Goal: Transaction & Acquisition: Purchase product/service

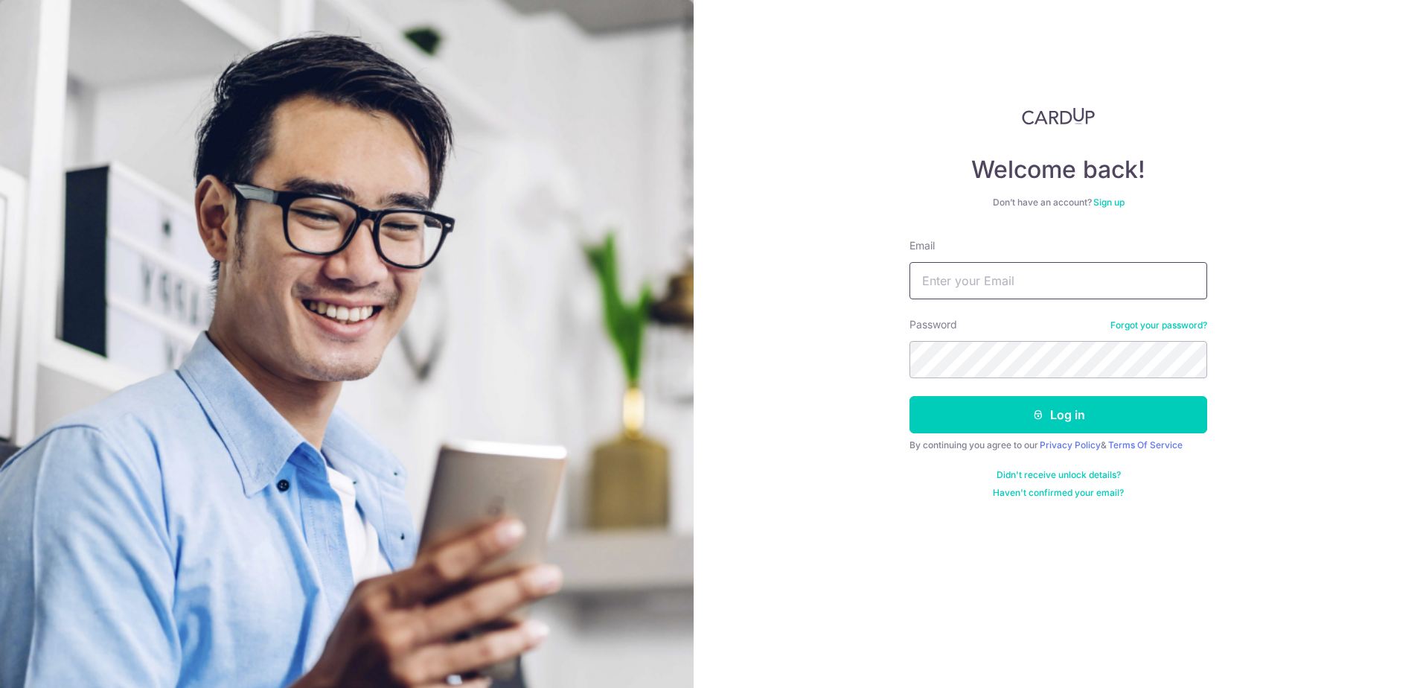
click at [964, 281] on input "Email" at bounding box center [1058, 280] width 298 height 37
type input "[EMAIL_ADDRESS][DOMAIN_NAME]"
click at [909, 396] on button "Log in" at bounding box center [1058, 414] width 298 height 37
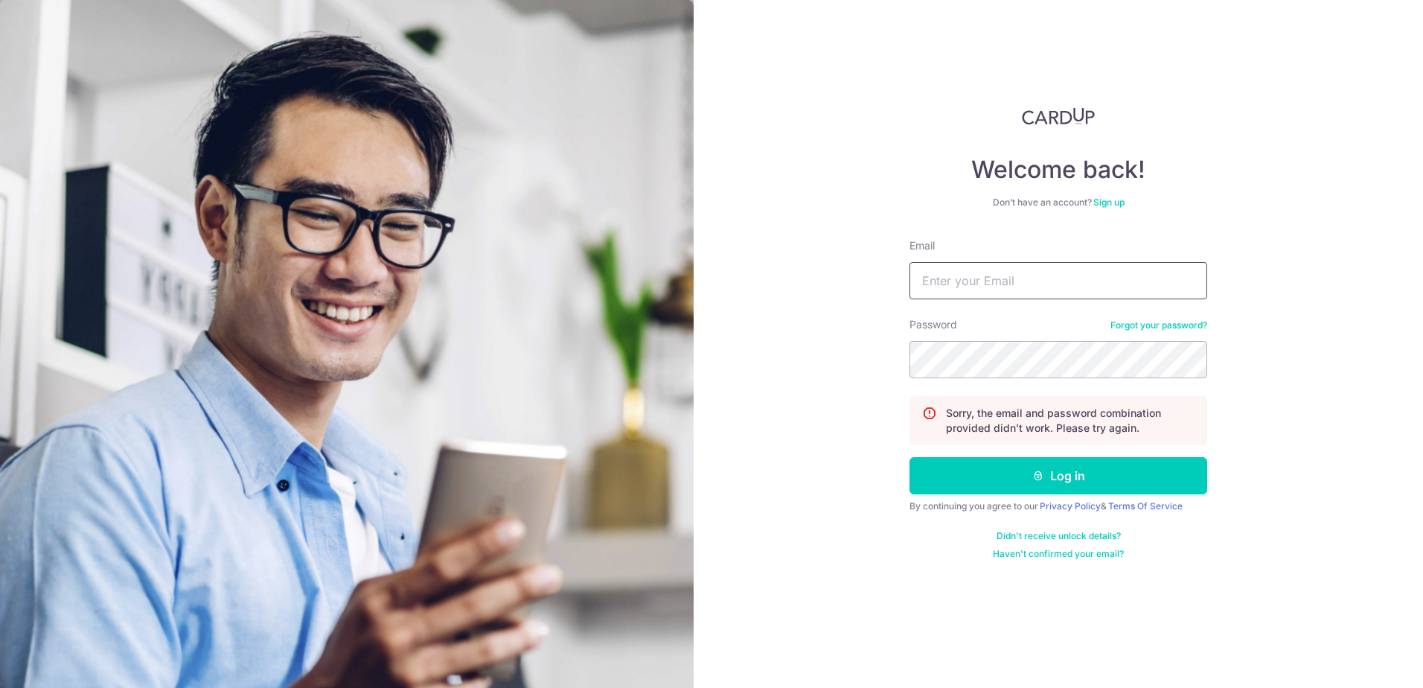
click at [999, 268] on input "Email" at bounding box center [1058, 280] width 298 height 37
type input "[EMAIL_ADDRESS][DOMAIN_NAME]"
click at [909, 457] on button "Log in" at bounding box center [1058, 475] width 298 height 37
click at [1113, 275] on input "Email" at bounding box center [1058, 280] width 298 height 37
type input "[EMAIL_ADDRESS][DOMAIN_NAME]"
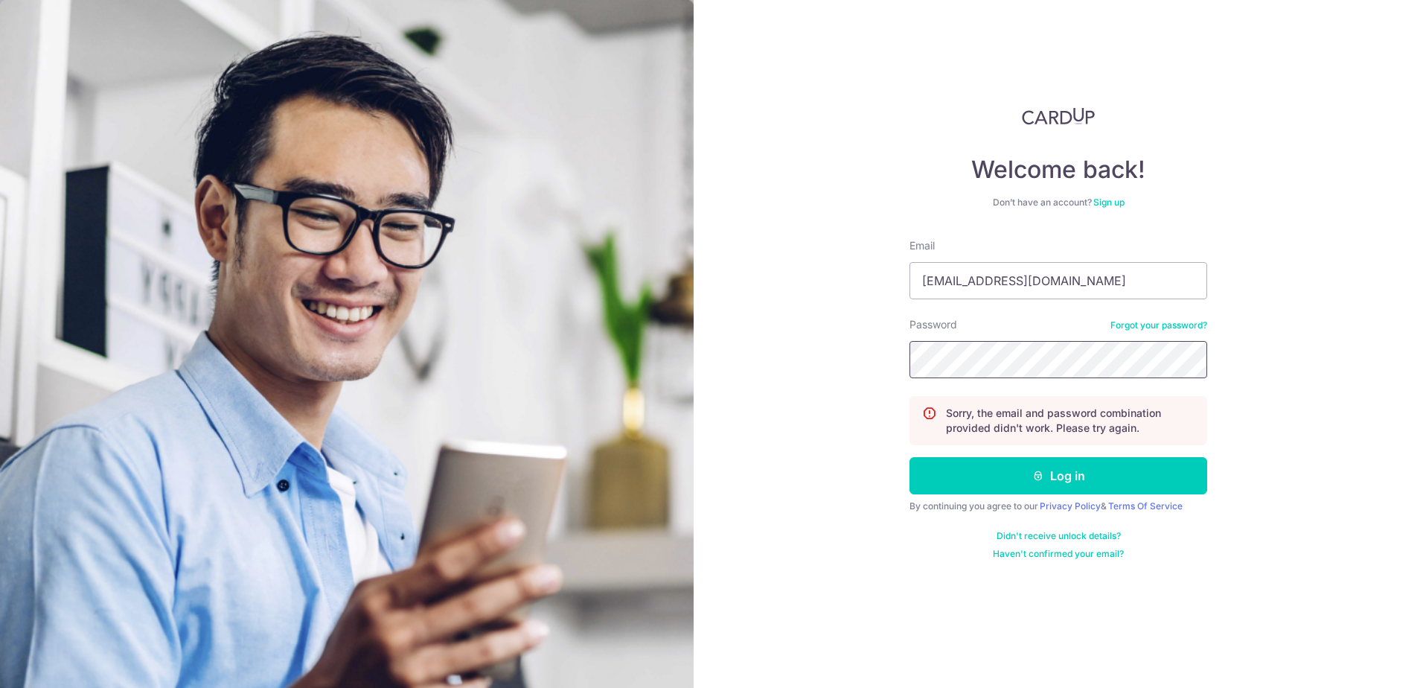
click at [909, 457] on button "Log in" at bounding box center [1058, 475] width 298 height 37
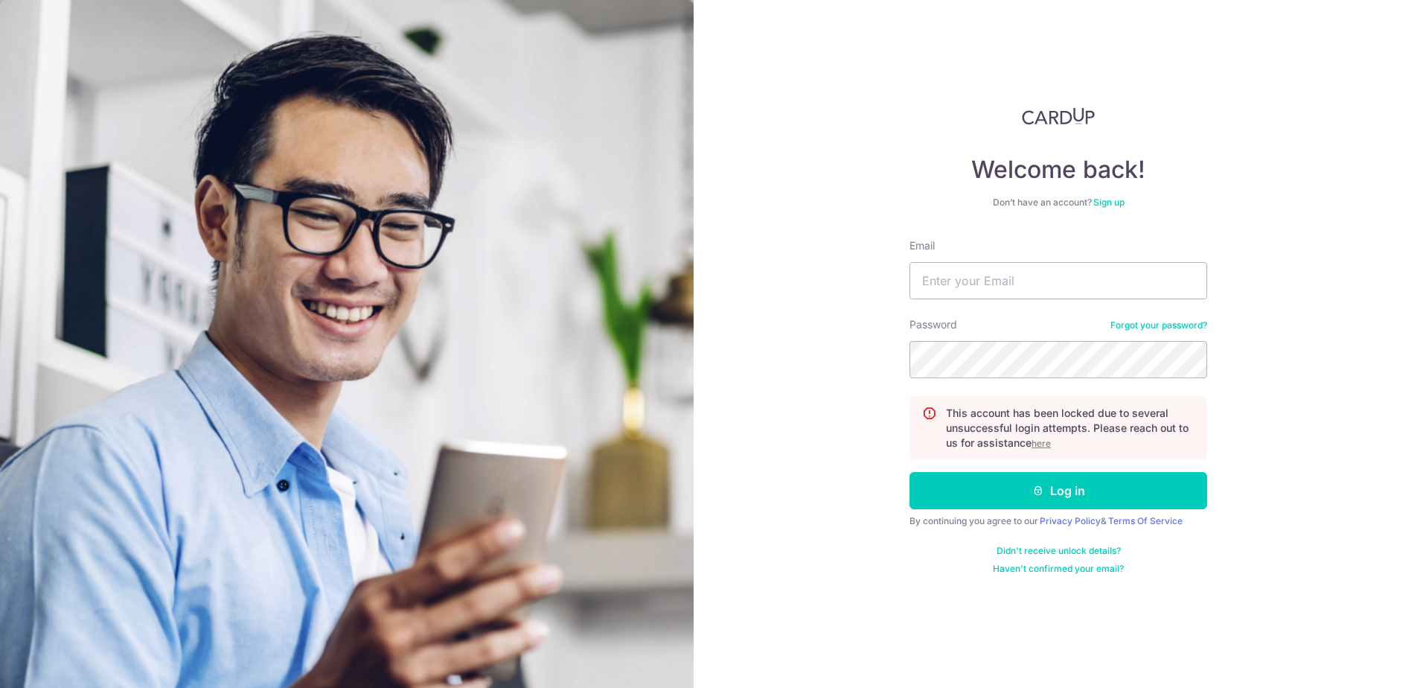
click at [1043, 443] on u "here" at bounding box center [1040, 443] width 19 height 11
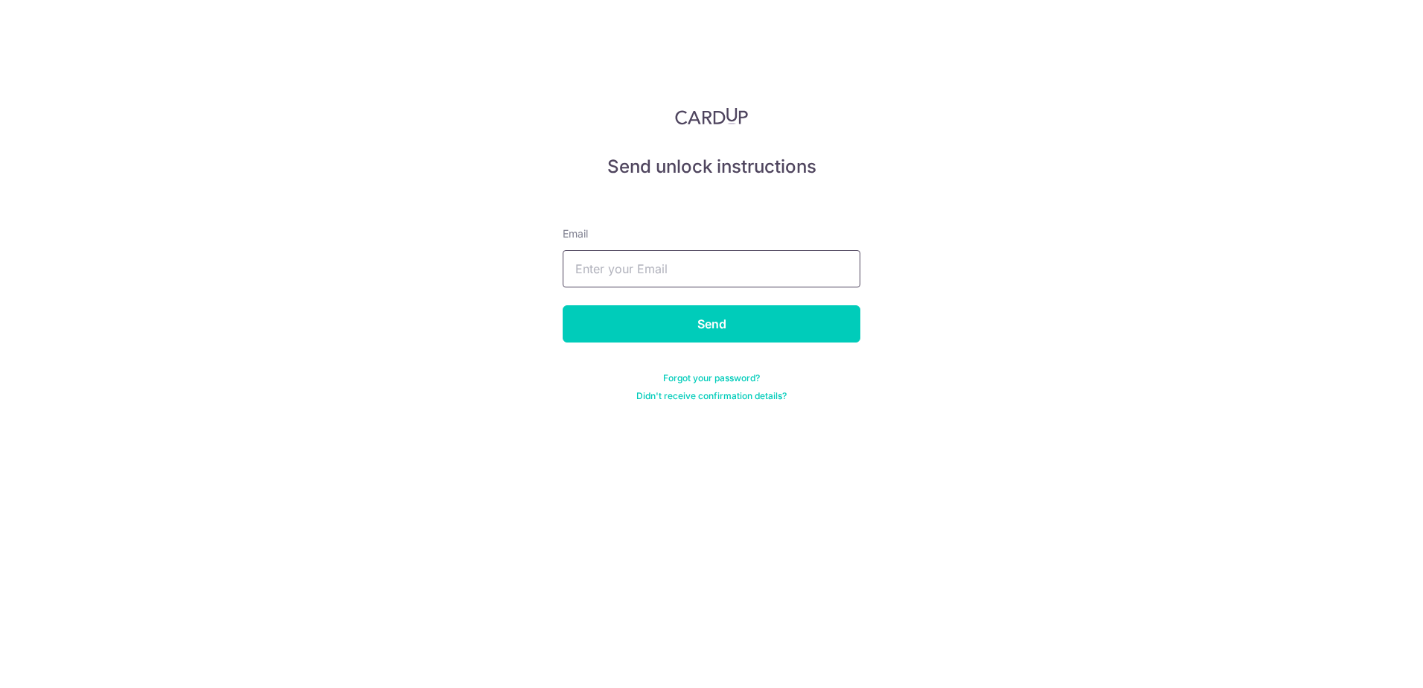
click at [625, 284] on input "text" at bounding box center [712, 268] width 298 height 37
type input "[EMAIL_ADDRESS][DOMAIN_NAME]"
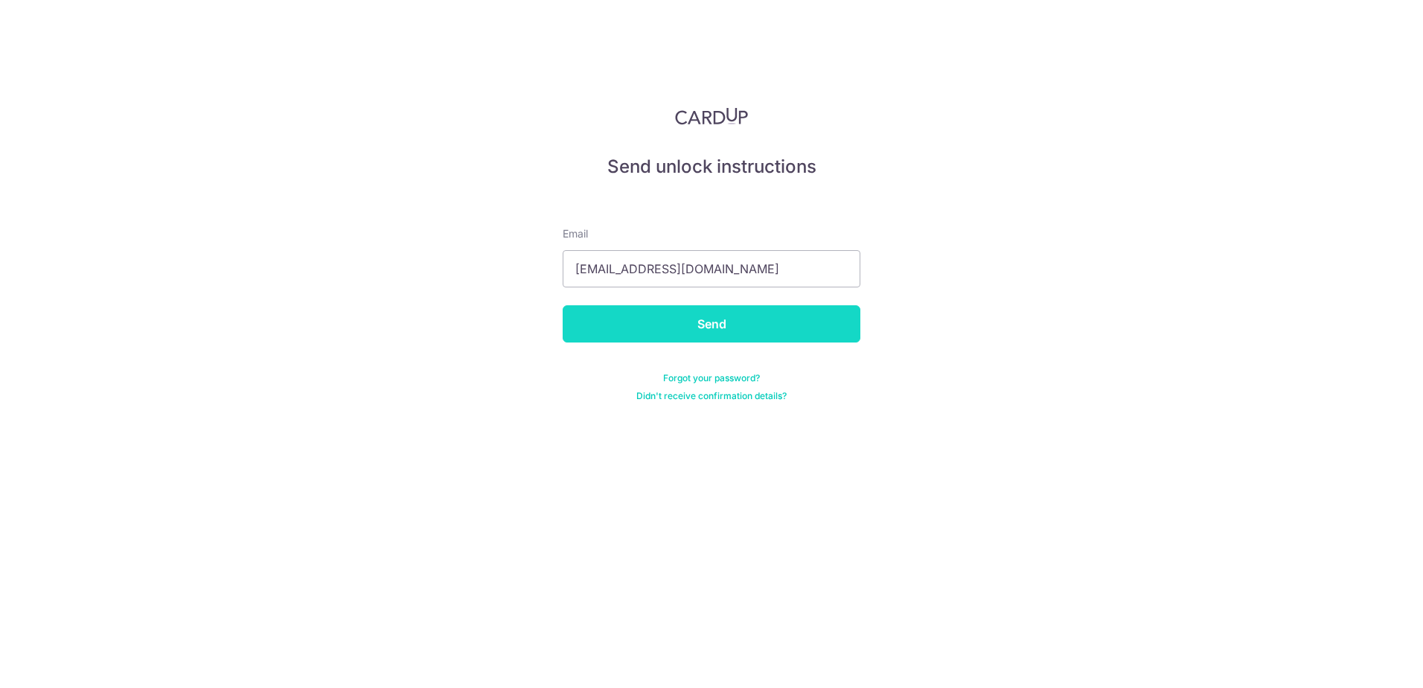
click at [650, 322] on input "Send" at bounding box center [712, 323] width 298 height 37
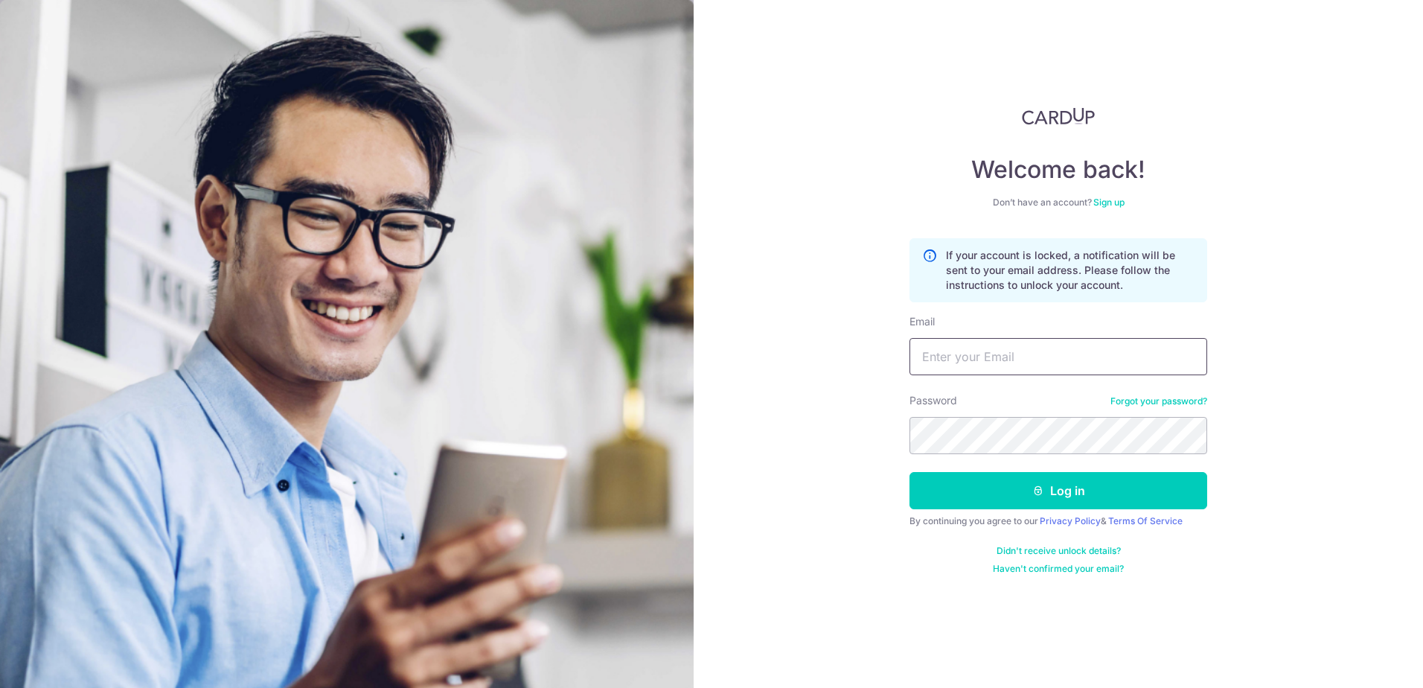
click at [1003, 348] on input "Email" at bounding box center [1058, 356] width 298 height 37
type input "[EMAIL_ADDRESS][DOMAIN_NAME]"
click at [909, 472] on button "Log in" at bounding box center [1058, 490] width 298 height 37
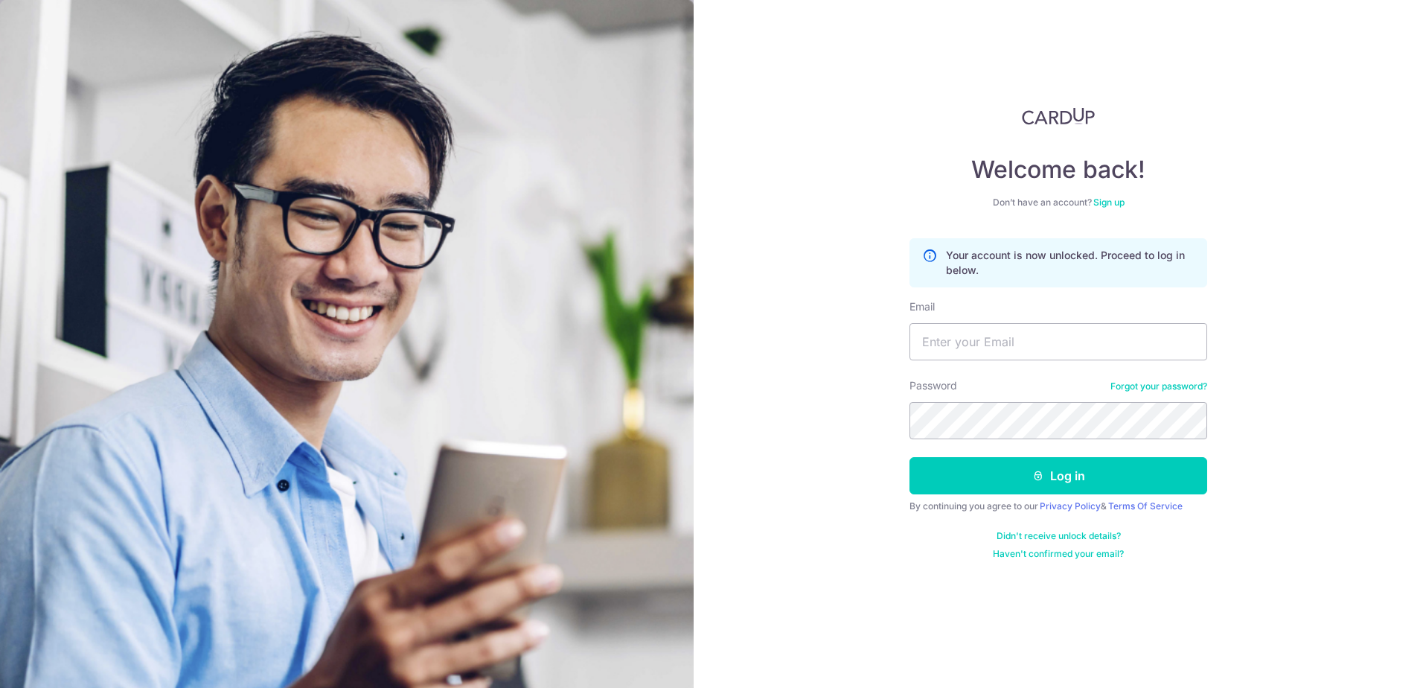
click at [1153, 381] on link "Forgot your password?" at bounding box center [1158, 386] width 97 height 12
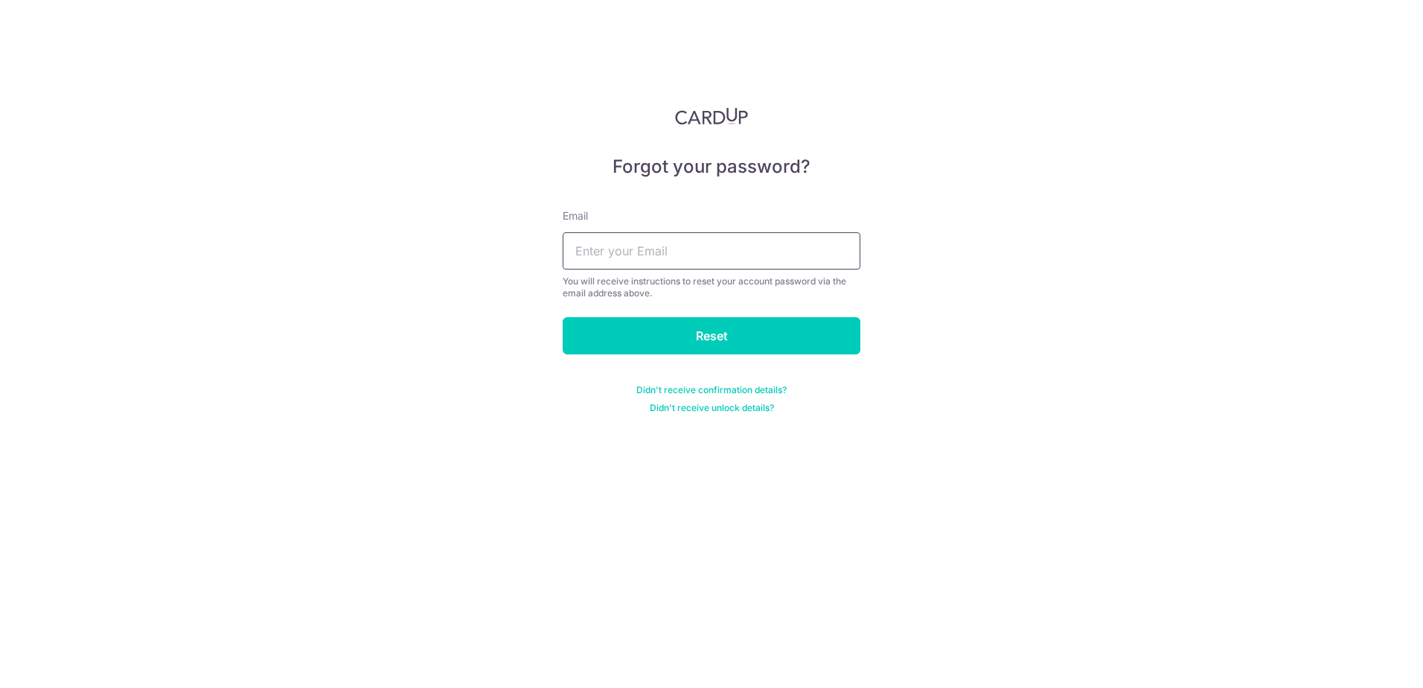
drag, startPoint x: 617, startPoint y: 247, endPoint x: 624, endPoint y: 261, distance: 16.0
click at [617, 247] on input "text" at bounding box center [712, 250] width 298 height 37
type input "kellenelee@gmail.com"
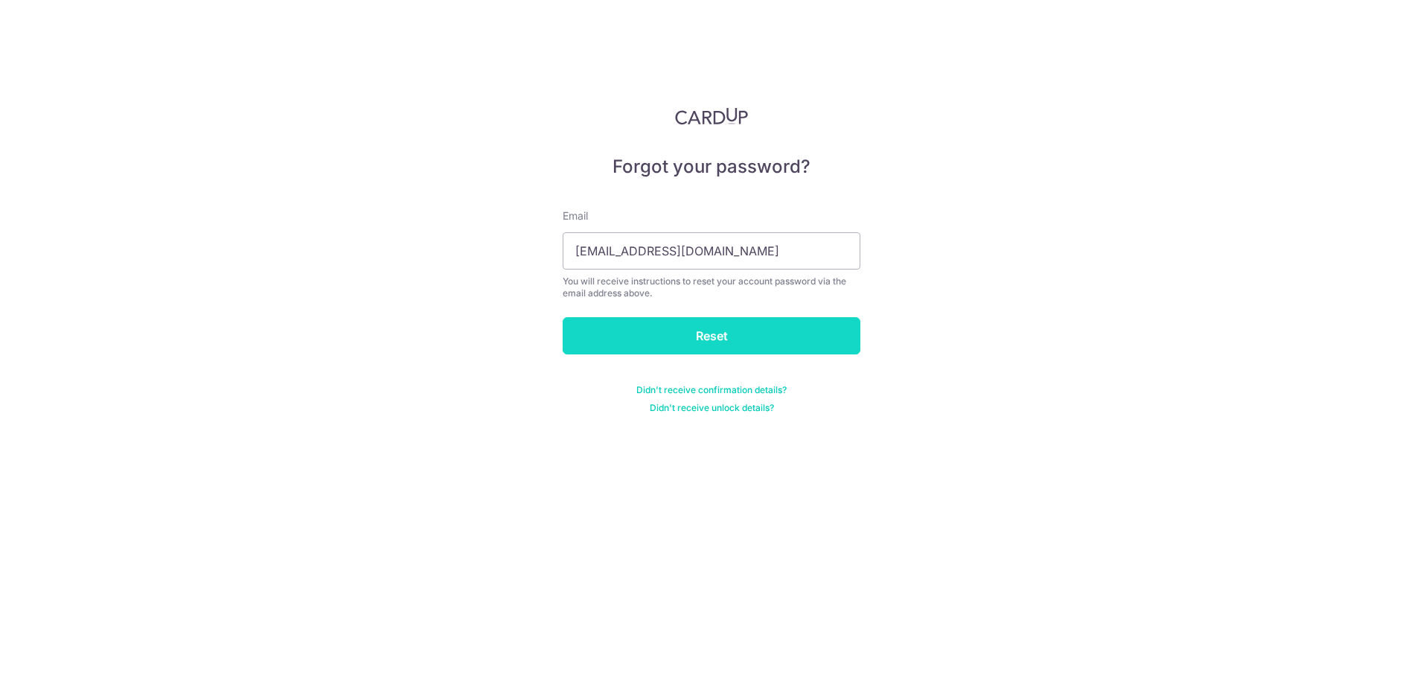
click at [655, 326] on input "Reset" at bounding box center [712, 335] width 298 height 37
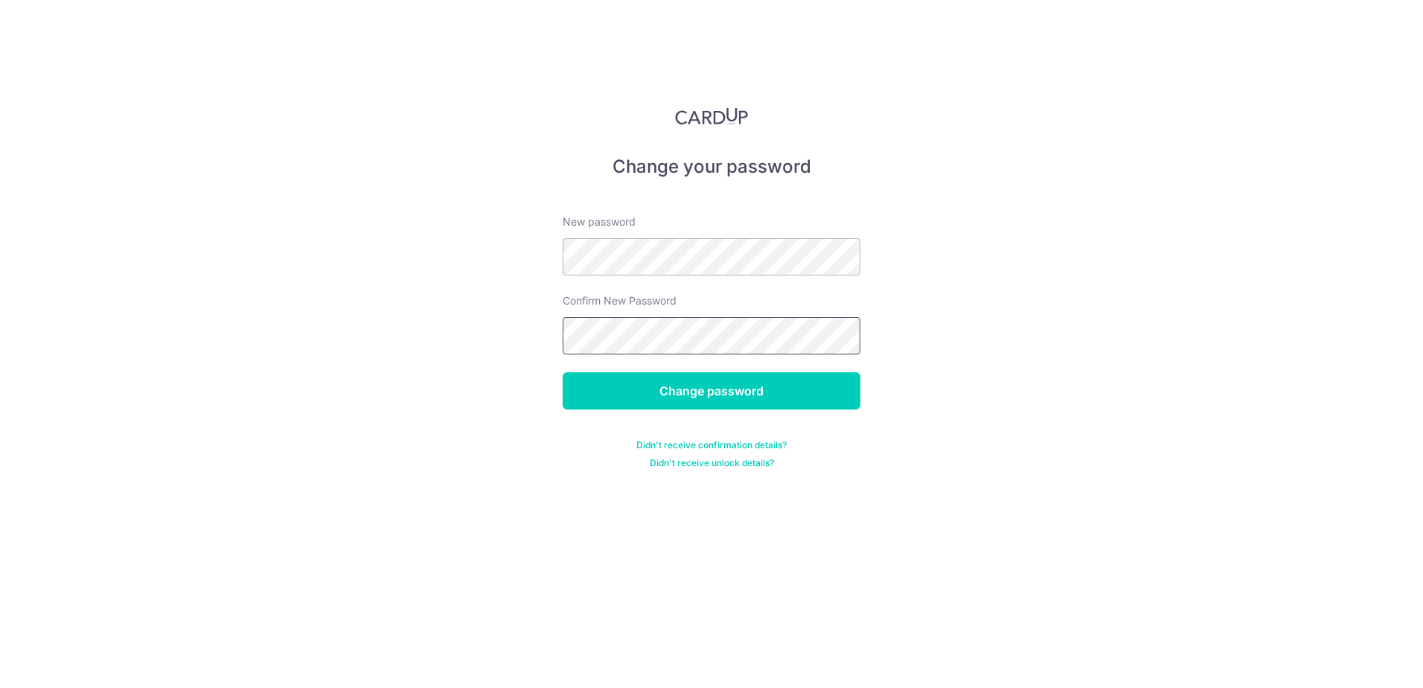
click at [563, 372] on input "Change password" at bounding box center [712, 390] width 298 height 37
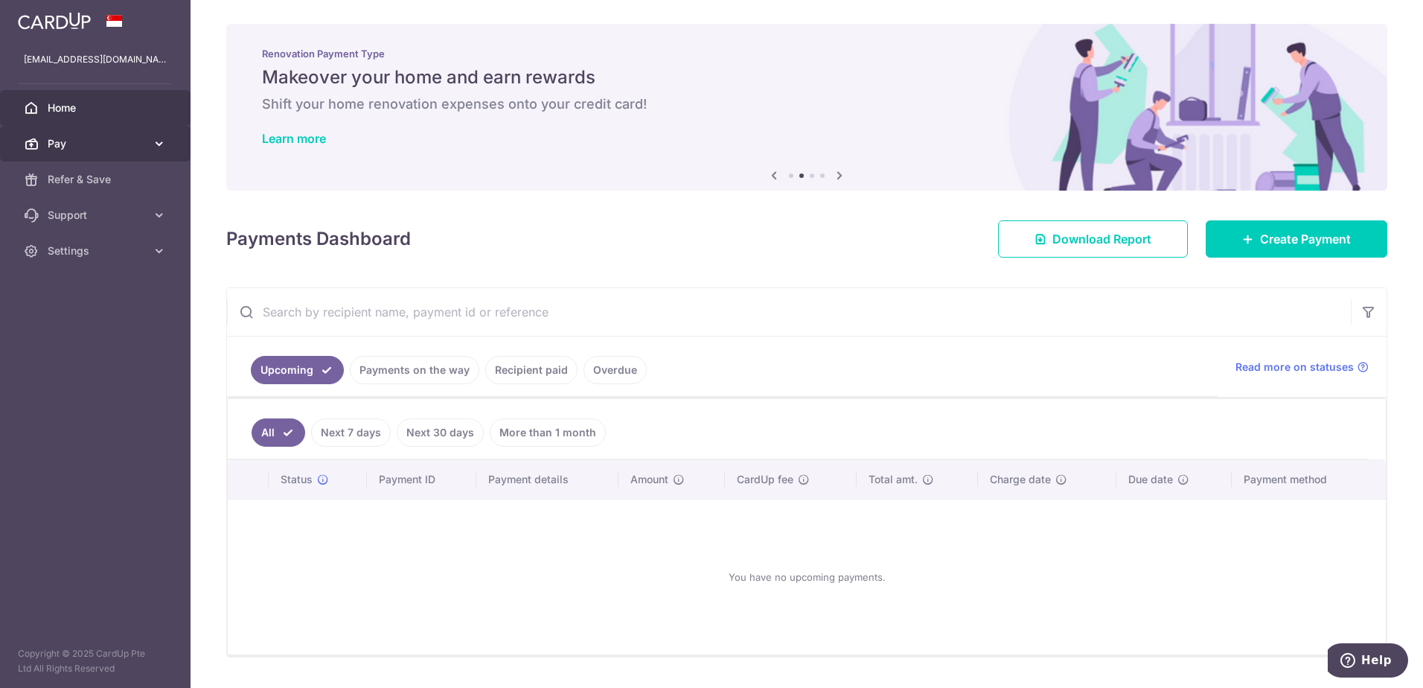
click at [62, 153] on link "Pay" at bounding box center [95, 144] width 191 height 36
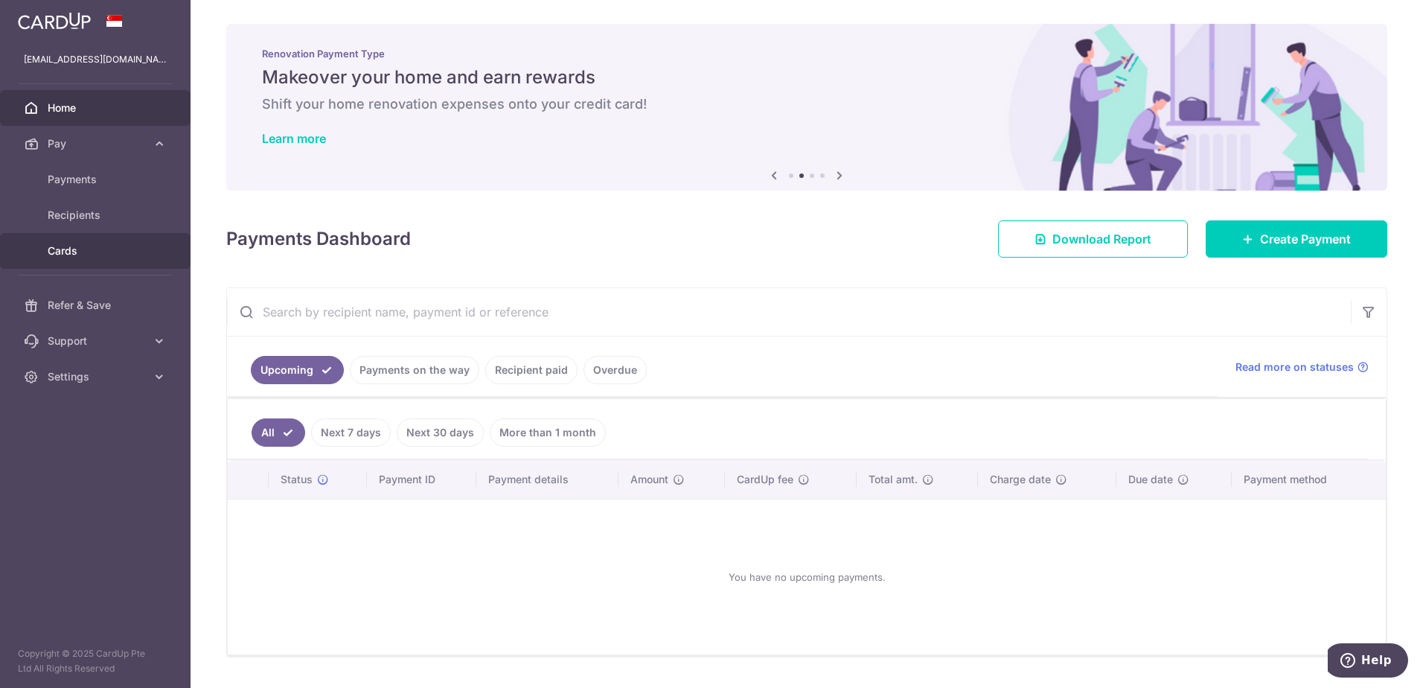
click at [70, 261] on link "Cards" at bounding box center [95, 251] width 191 height 36
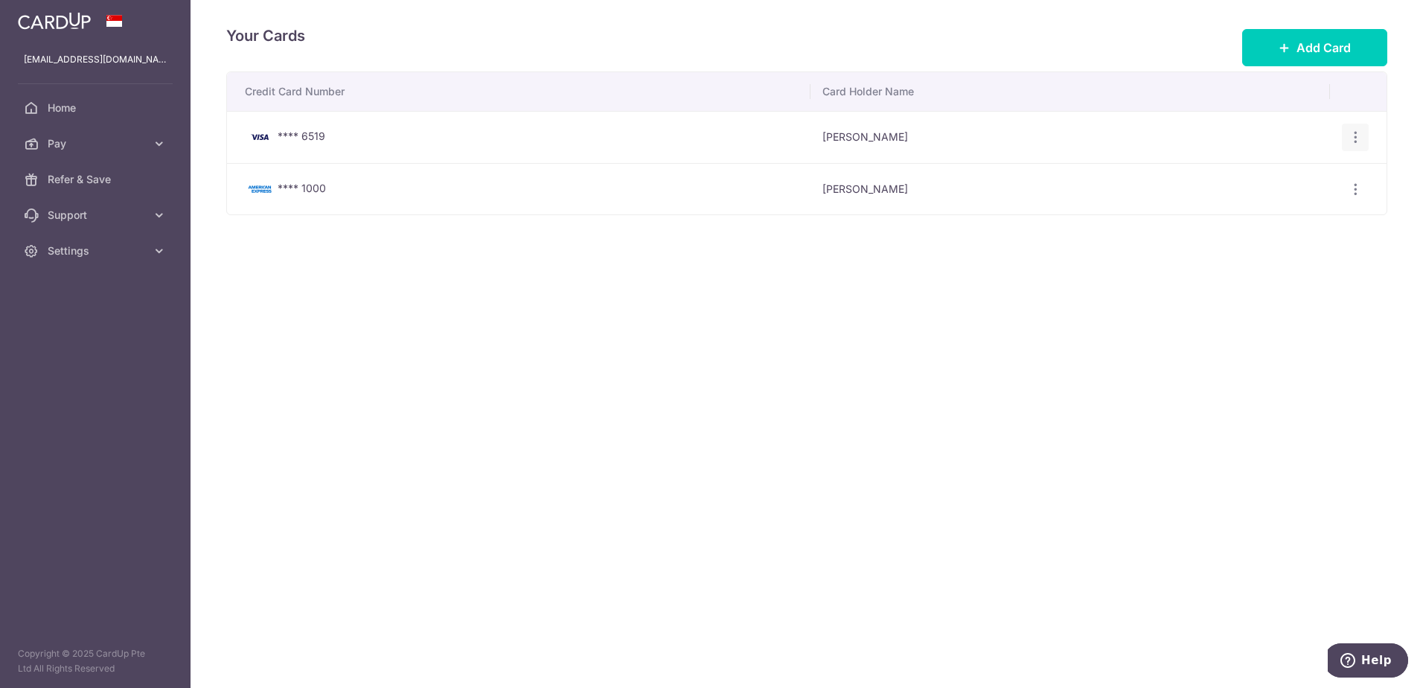
click at [1352, 138] on icon "button" at bounding box center [1356, 137] width 16 height 16
click at [1282, 223] on span "Delete" at bounding box center [1305, 214] width 101 height 18
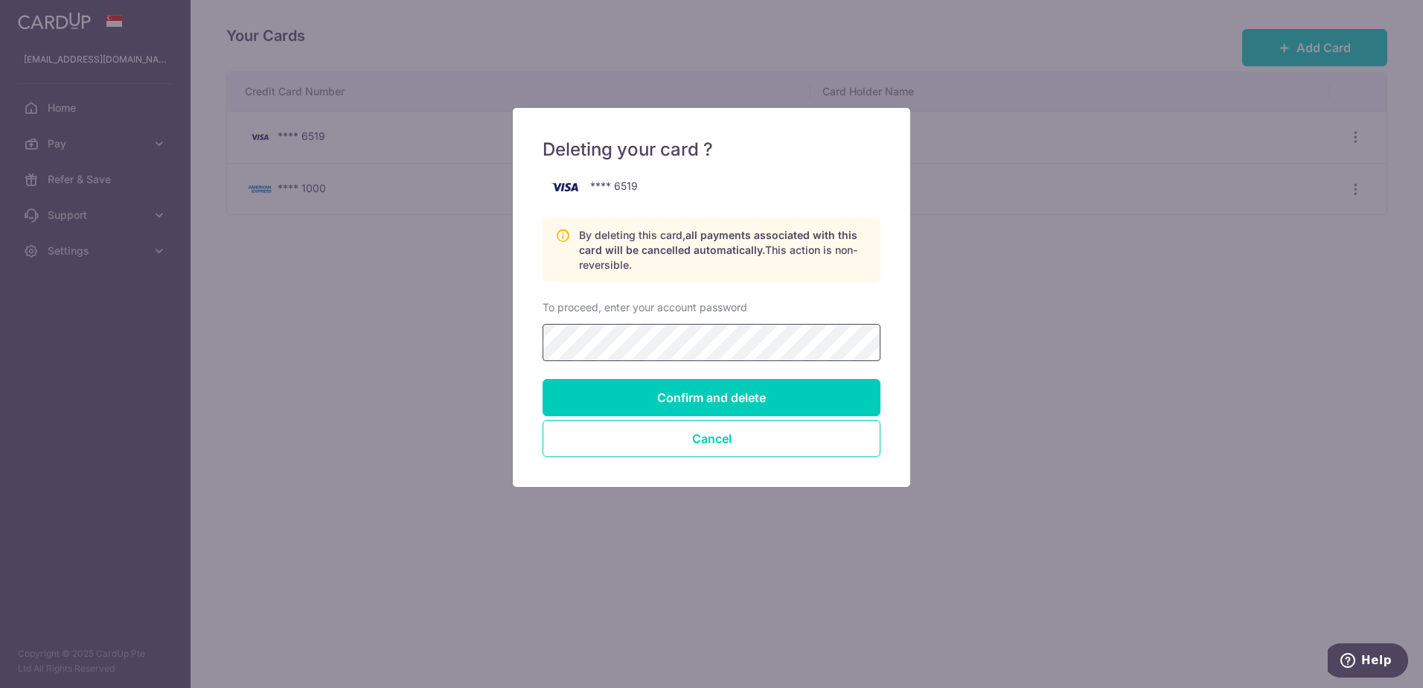
click at [543, 379] on input "Confirm and delete" at bounding box center [712, 397] width 338 height 37
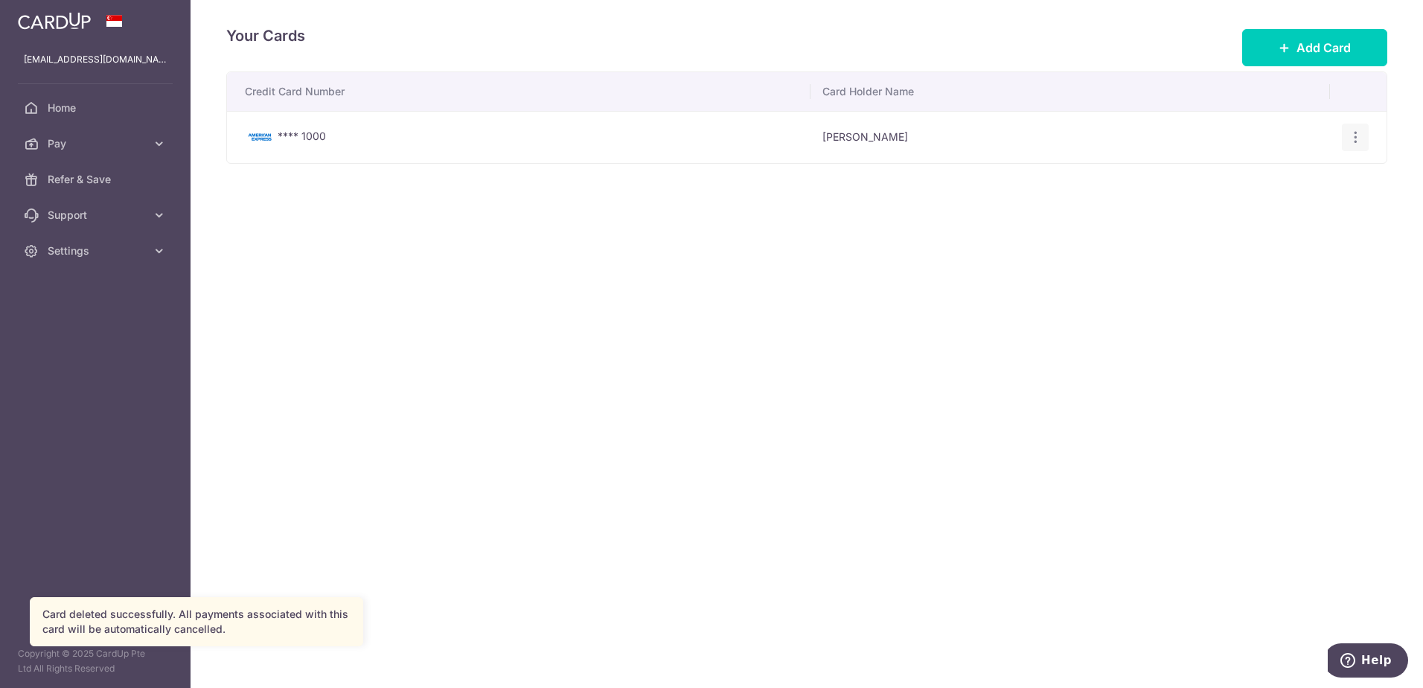
click at [1356, 138] on icon "button" at bounding box center [1356, 137] width 16 height 16
click at [1304, 175] on span "View/Edit" at bounding box center [1305, 179] width 101 height 18
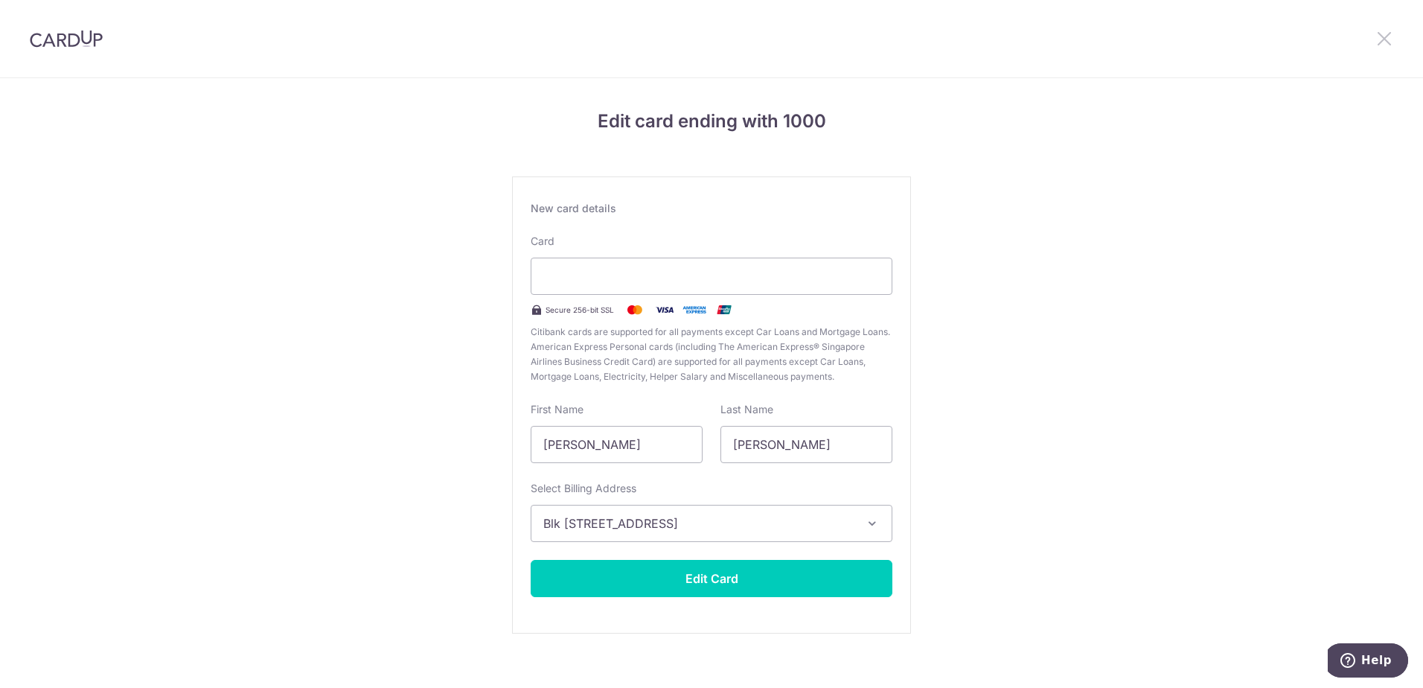
drag, startPoint x: 1390, startPoint y: 48, endPoint x: 1382, endPoint y: 45, distance: 8.7
click at [1385, 45] on div at bounding box center [1383, 38] width 77 height 77
click at [1380, 34] on icon at bounding box center [1384, 38] width 18 height 19
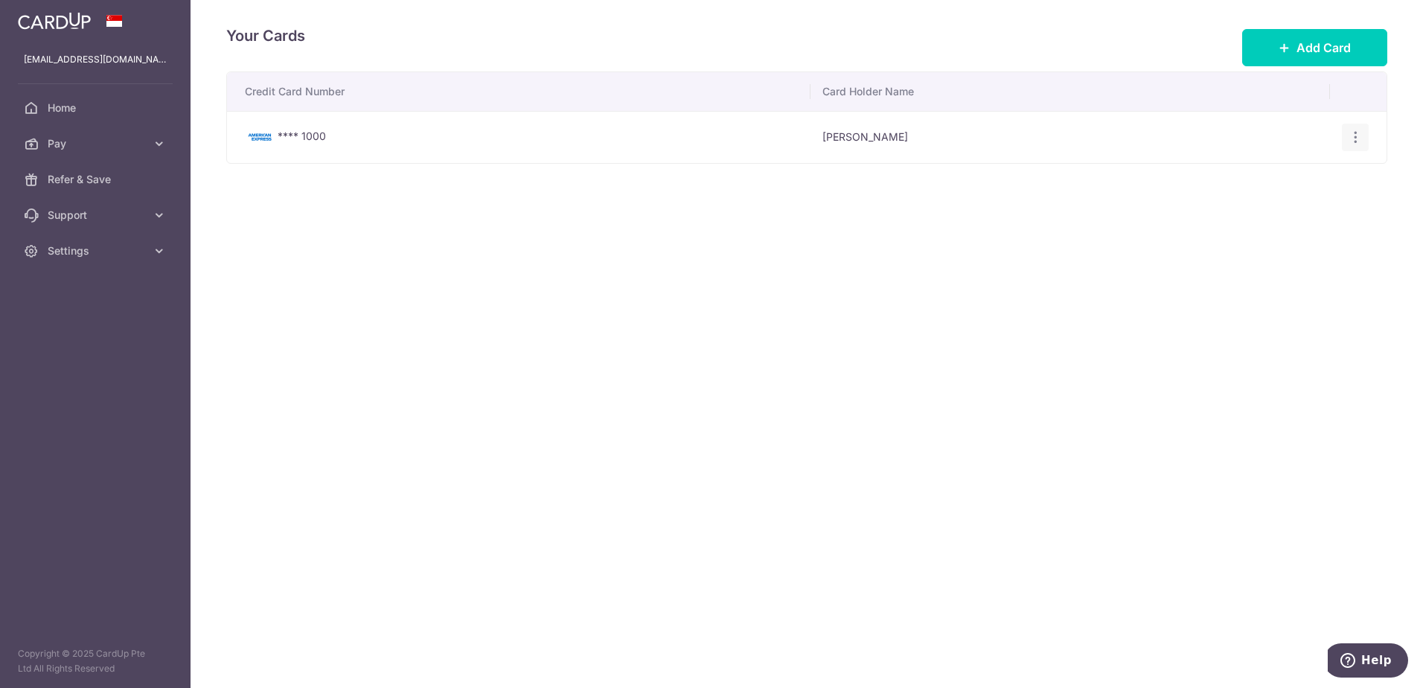
click at [1355, 135] on icon "button" at bounding box center [1356, 137] width 16 height 16
click at [1274, 212] on span "Delete" at bounding box center [1305, 214] width 101 height 18
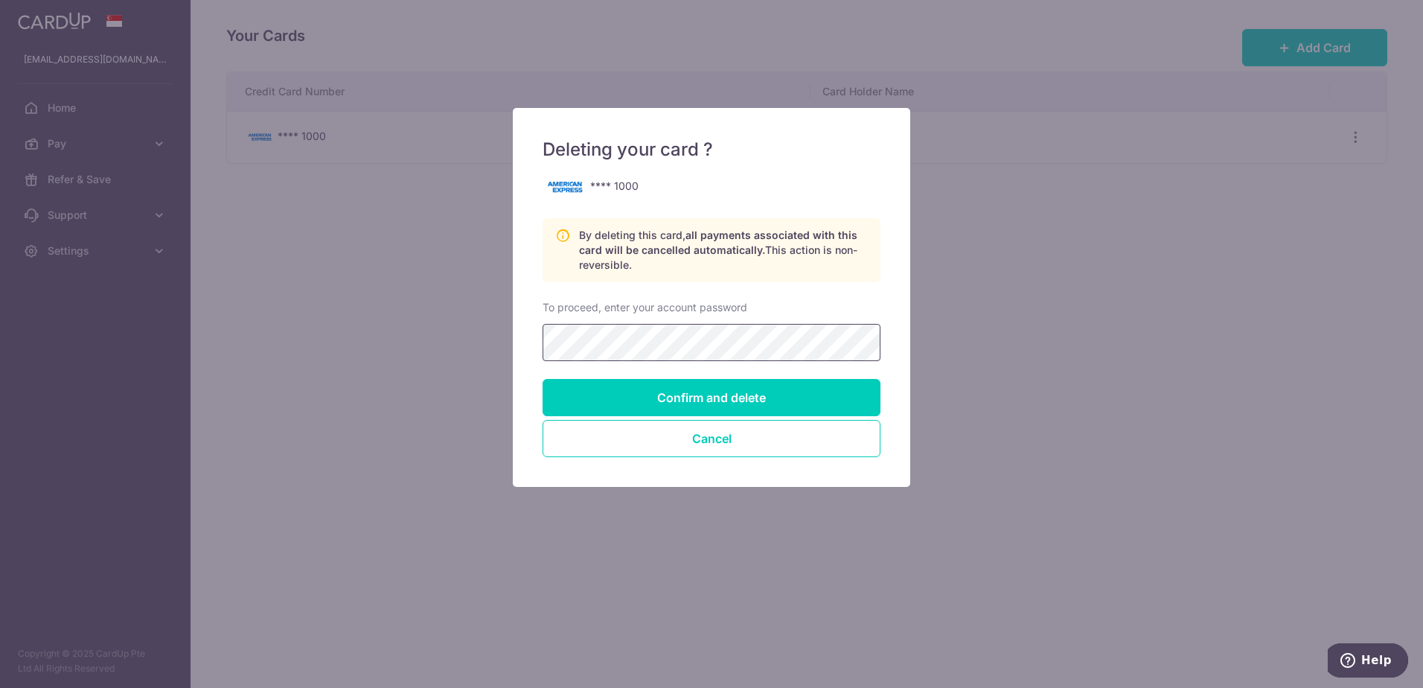
click at [543, 379] on input "Confirm and delete" at bounding box center [712, 397] width 338 height 37
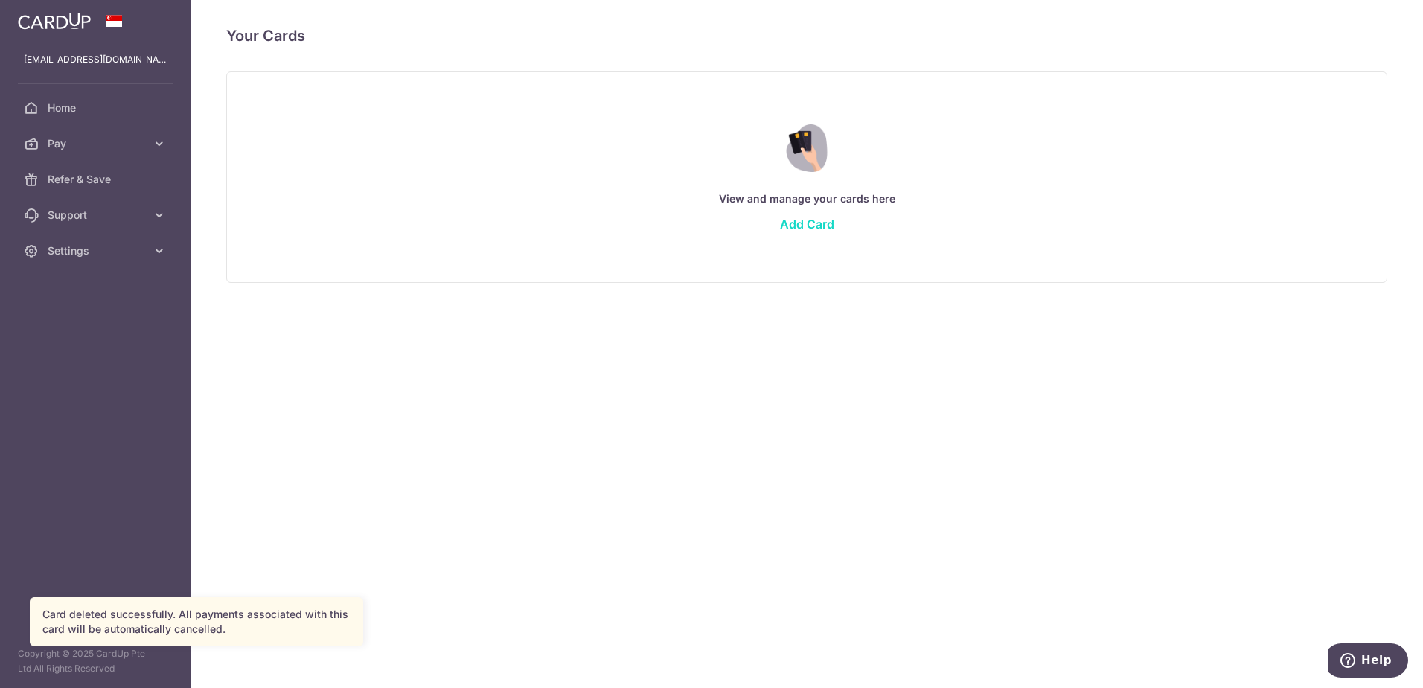
click at [801, 224] on link "Add Card" at bounding box center [807, 224] width 54 height 15
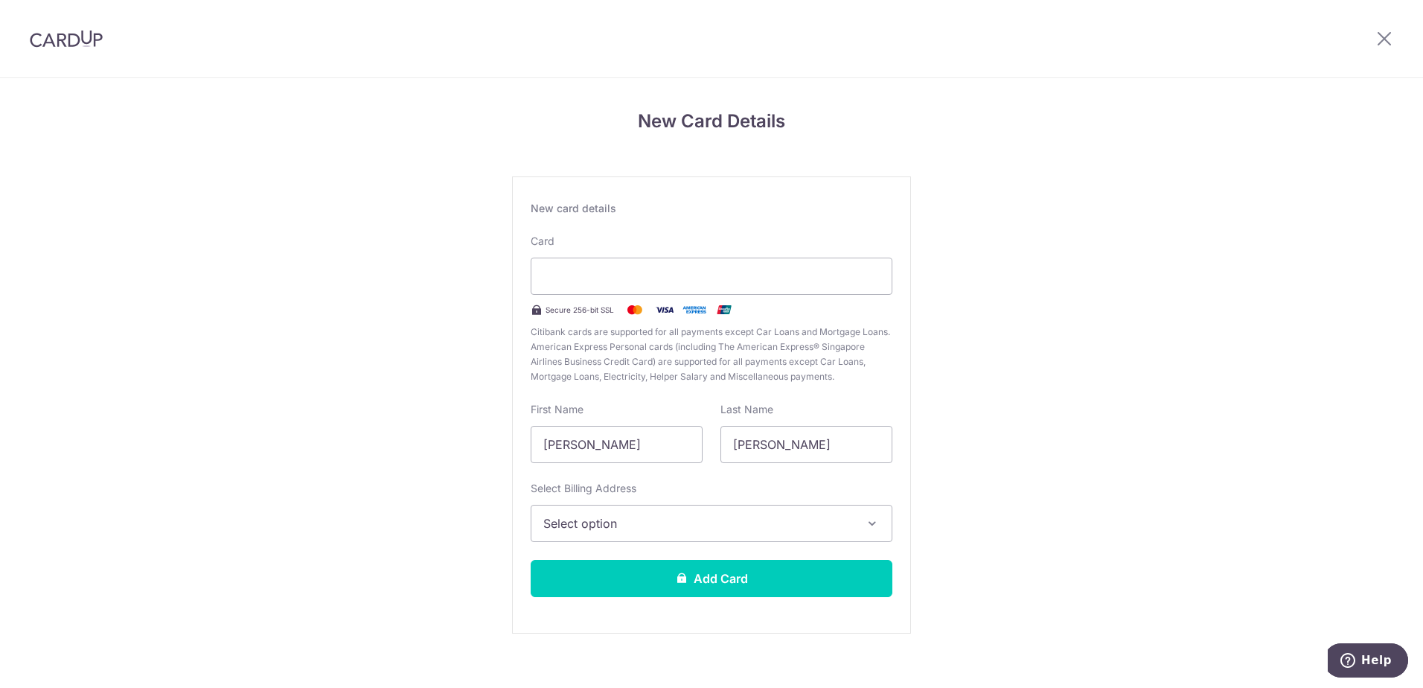
click at [659, 519] on span "Select option" at bounding box center [698, 523] width 310 height 18
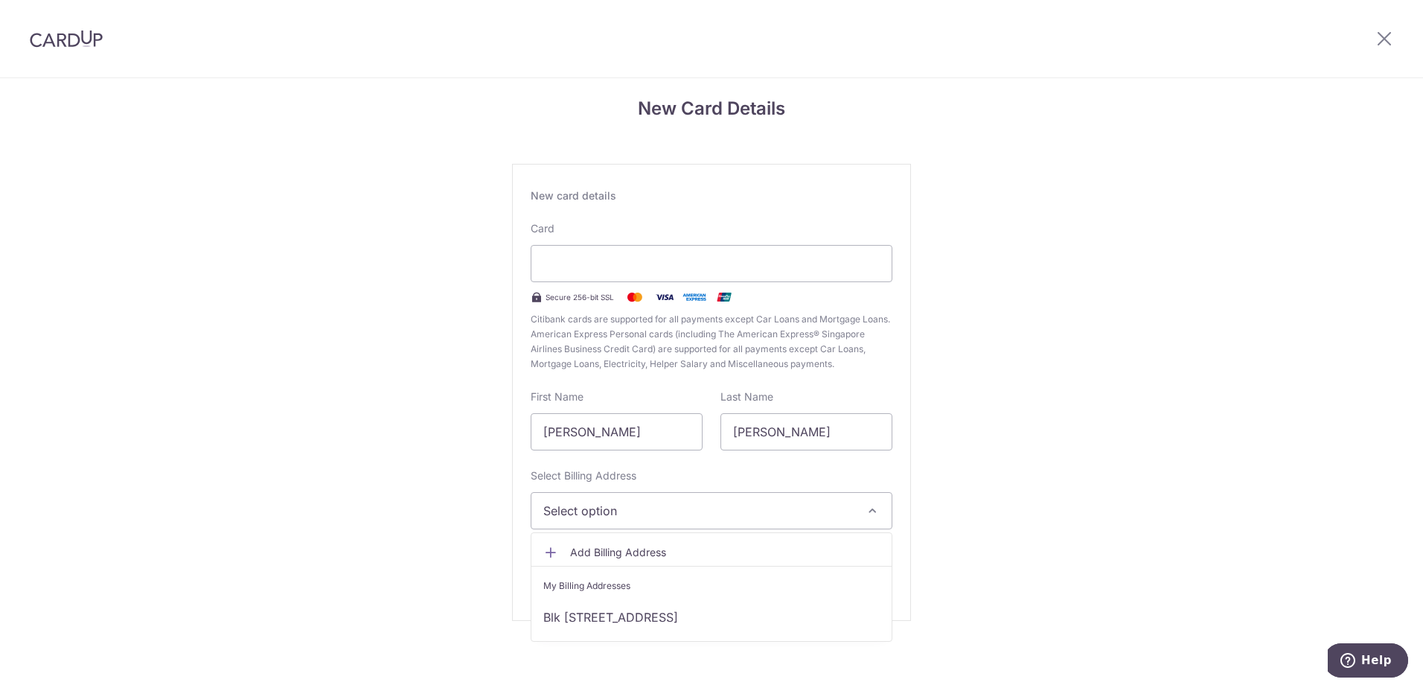
scroll to position [16, 0]
click at [639, 613] on link "Blk [STREET_ADDRESS]" at bounding box center [711, 614] width 360 height 36
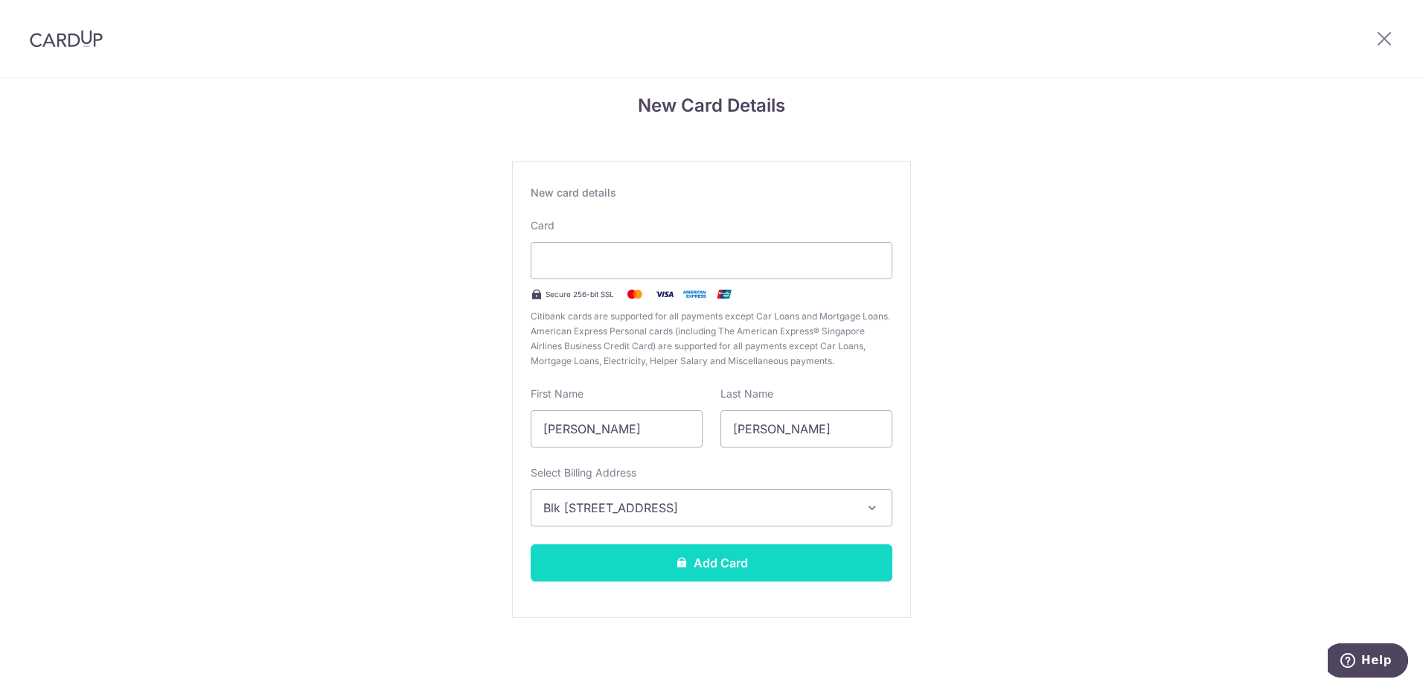
click at [694, 567] on button "Add Card" at bounding box center [712, 562] width 362 height 37
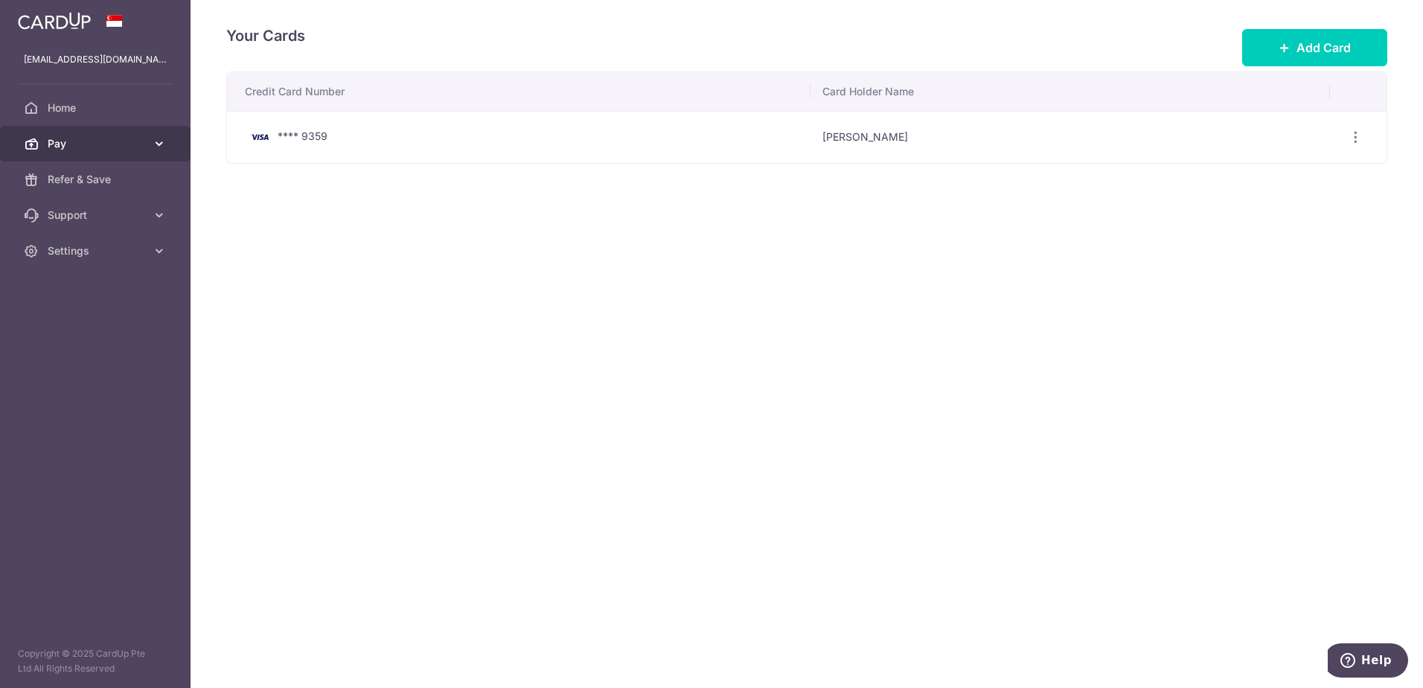
click at [121, 153] on link "Pay" at bounding box center [95, 144] width 191 height 36
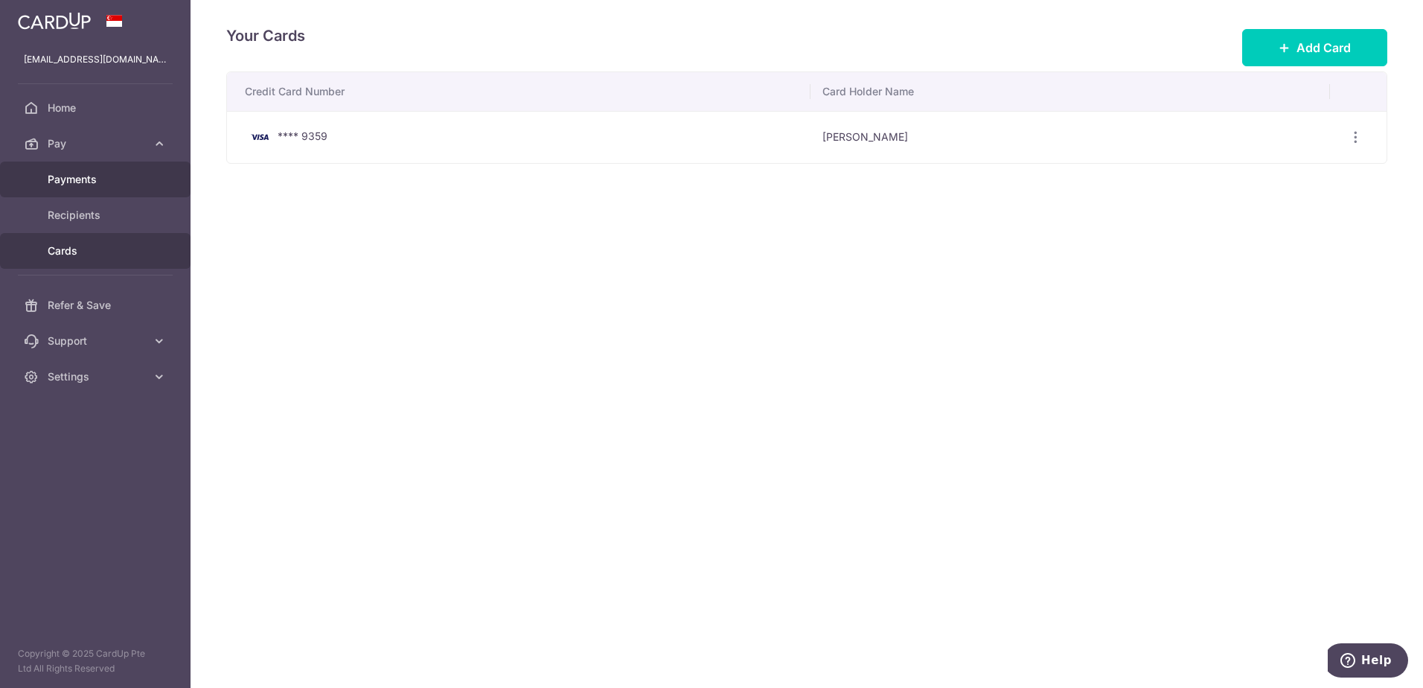
click at [90, 182] on span "Payments" at bounding box center [97, 179] width 98 height 15
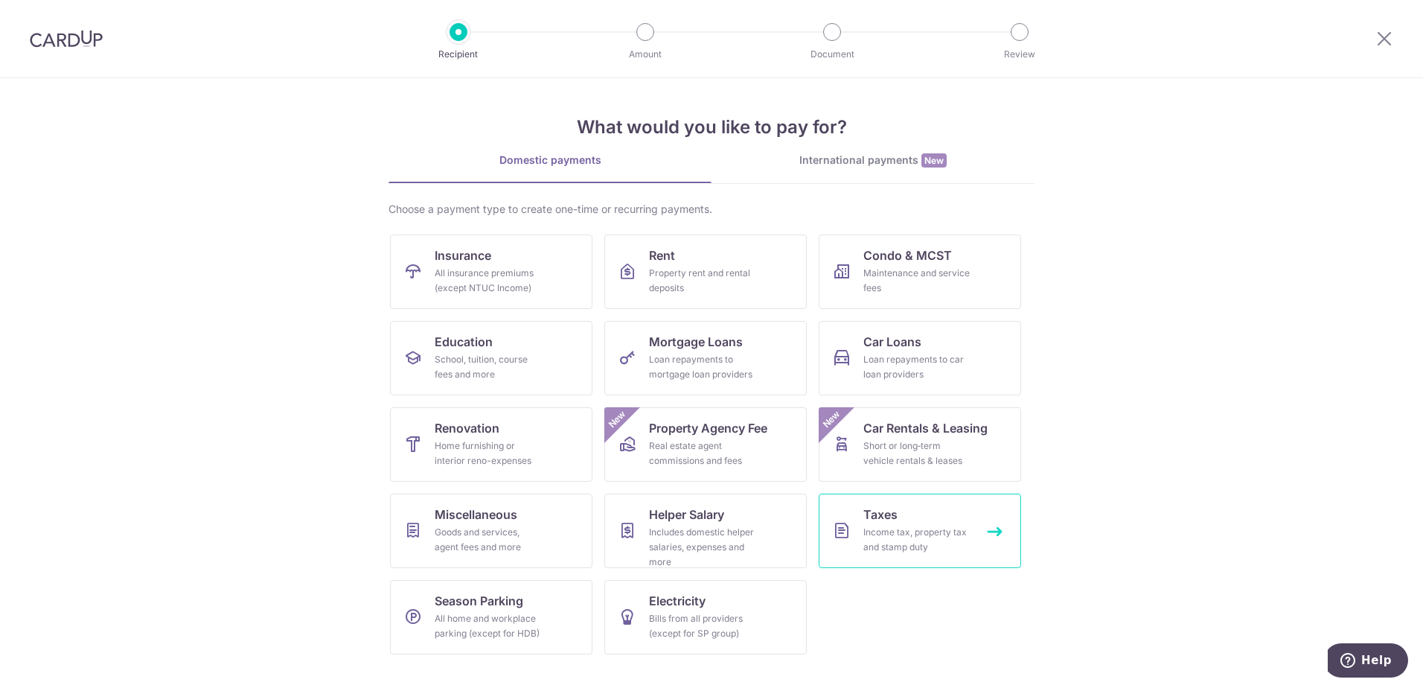
click at [922, 533] on div "Income tax, property tax and stamp duty" at bounding box center [916, 540] width 107 height 30
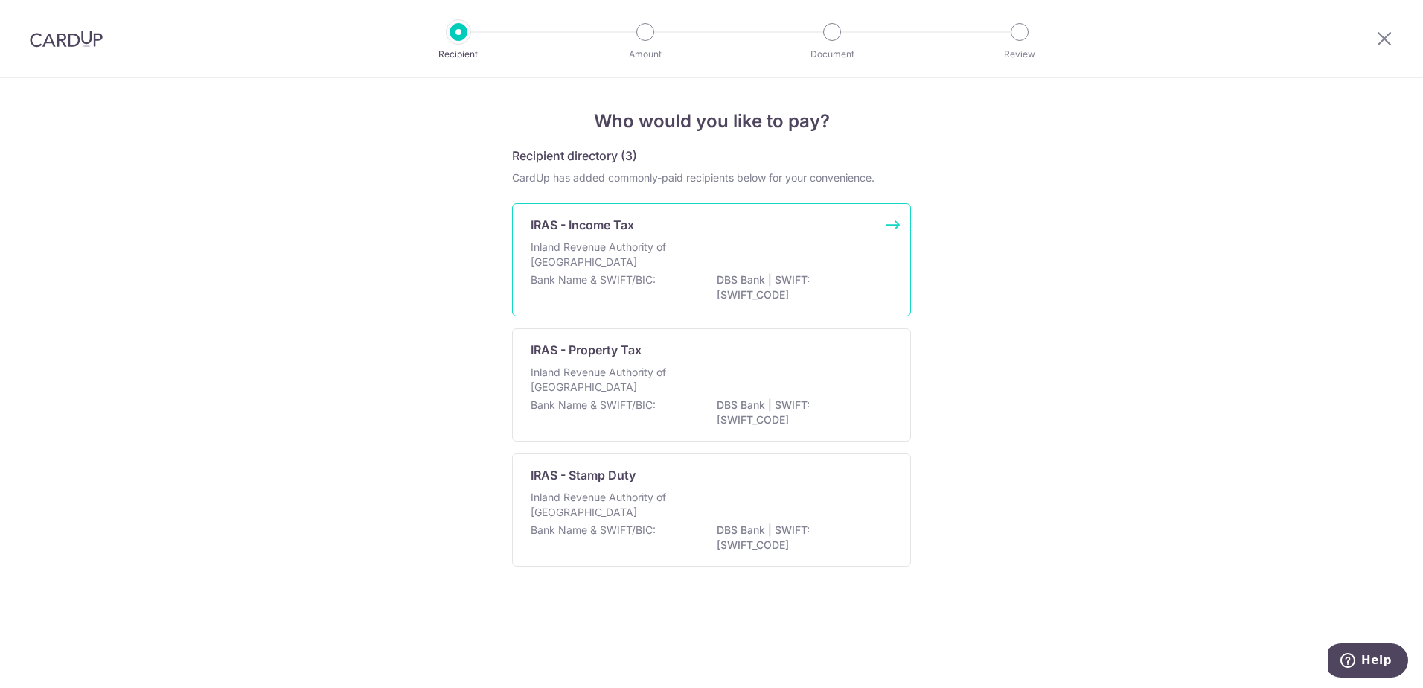
click at [636, 253] on p "Inland Revenue Authority of [GEOGRAPHIC_DATA]" at bounding box center [610, 255] width 158 height 30
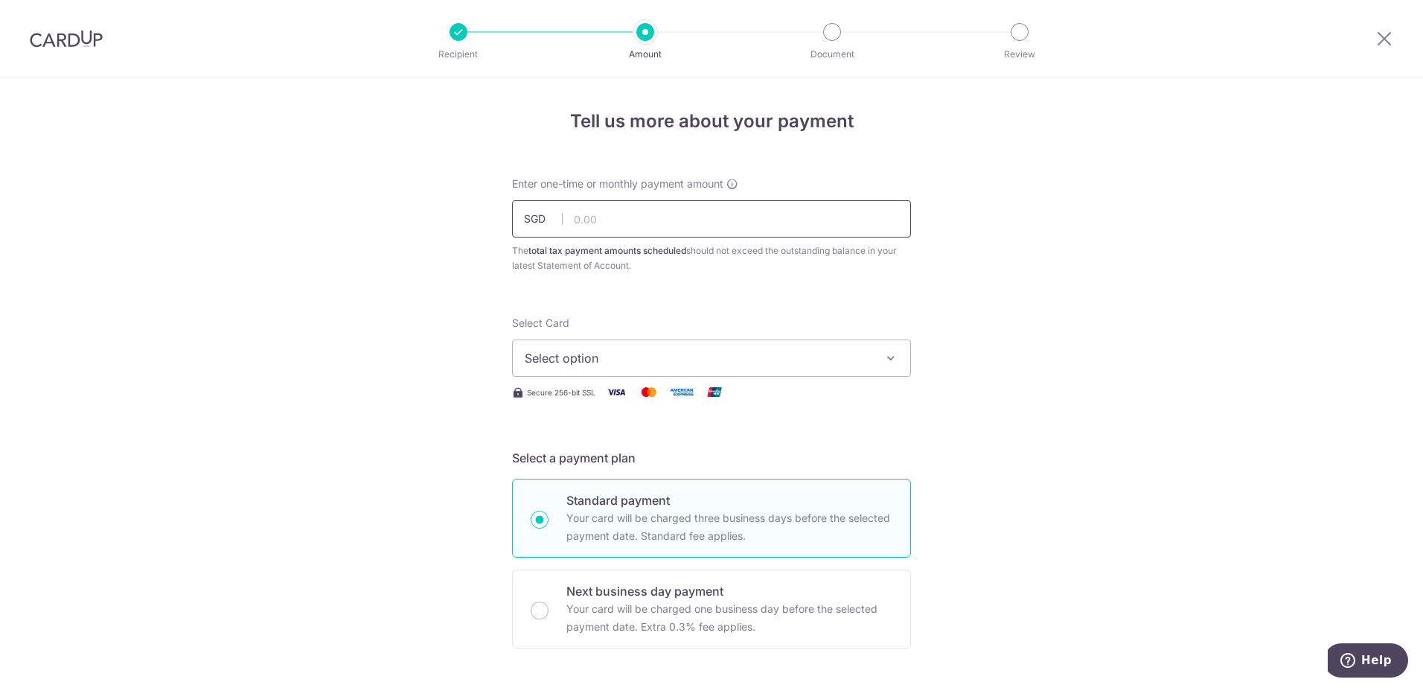
click at [636, 214] on input "text" at bounding box center [711, 218] width 399 height 37
type input "673.30"
click at [769, 354] on span "Select option" at bounding box center [698, 358] width 347 height 18
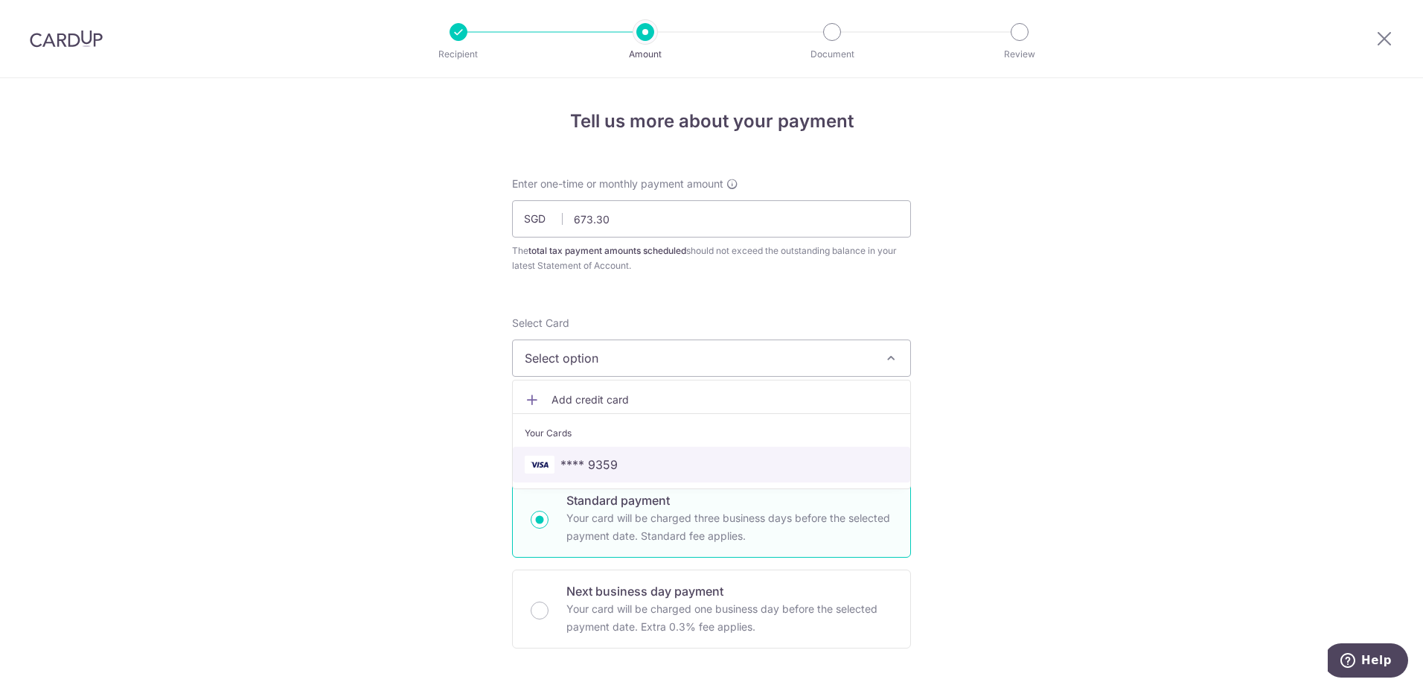
click at [592, 464] on span "**** 9359" at bounding box center [588, 464] width 57 height 18
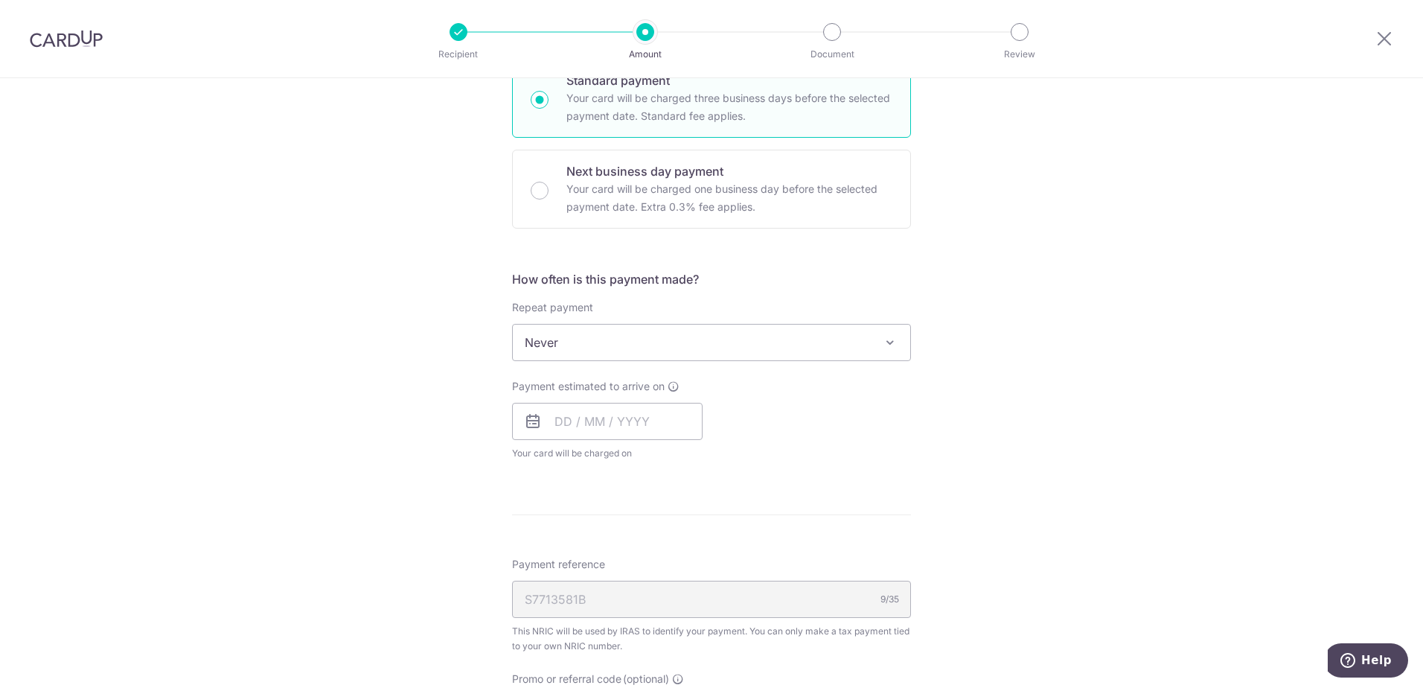
scroll to position [447, 0]
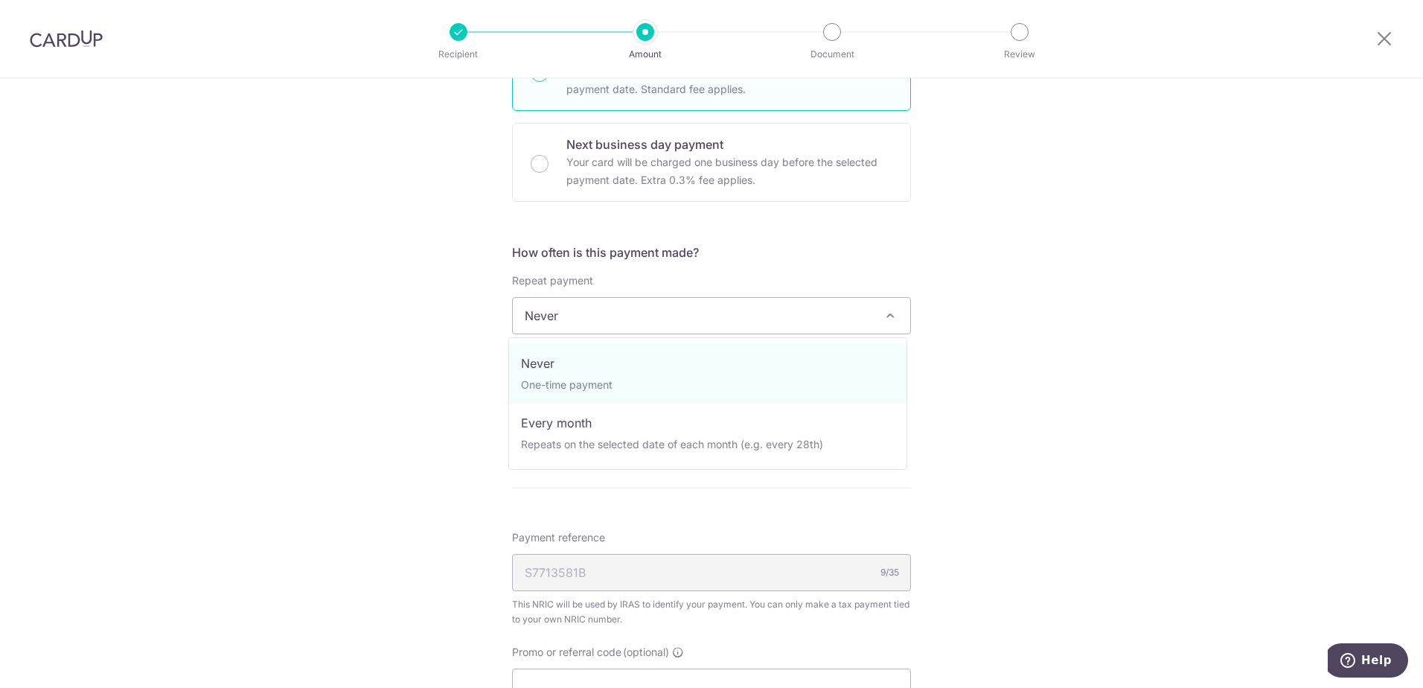
click at [664, 306] on span "Never" at bounding box center [711, 316] width 397 height 36
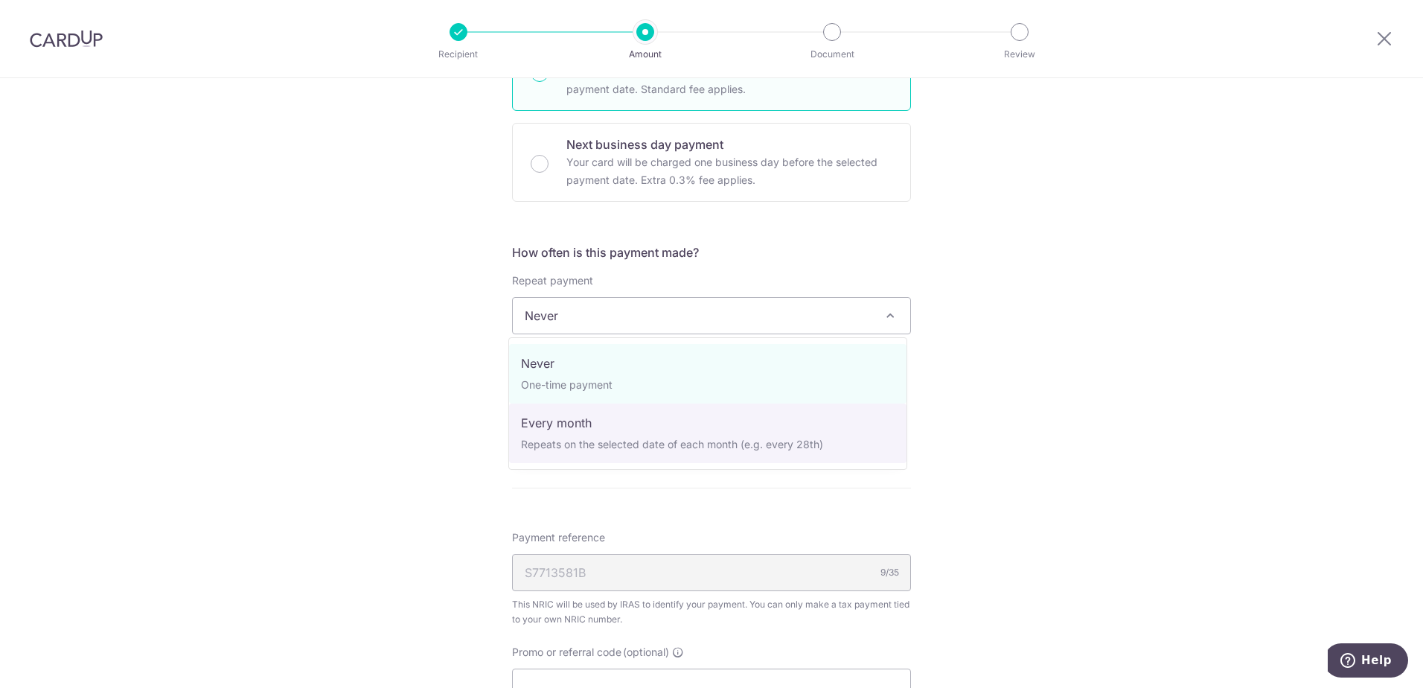
select select "3"
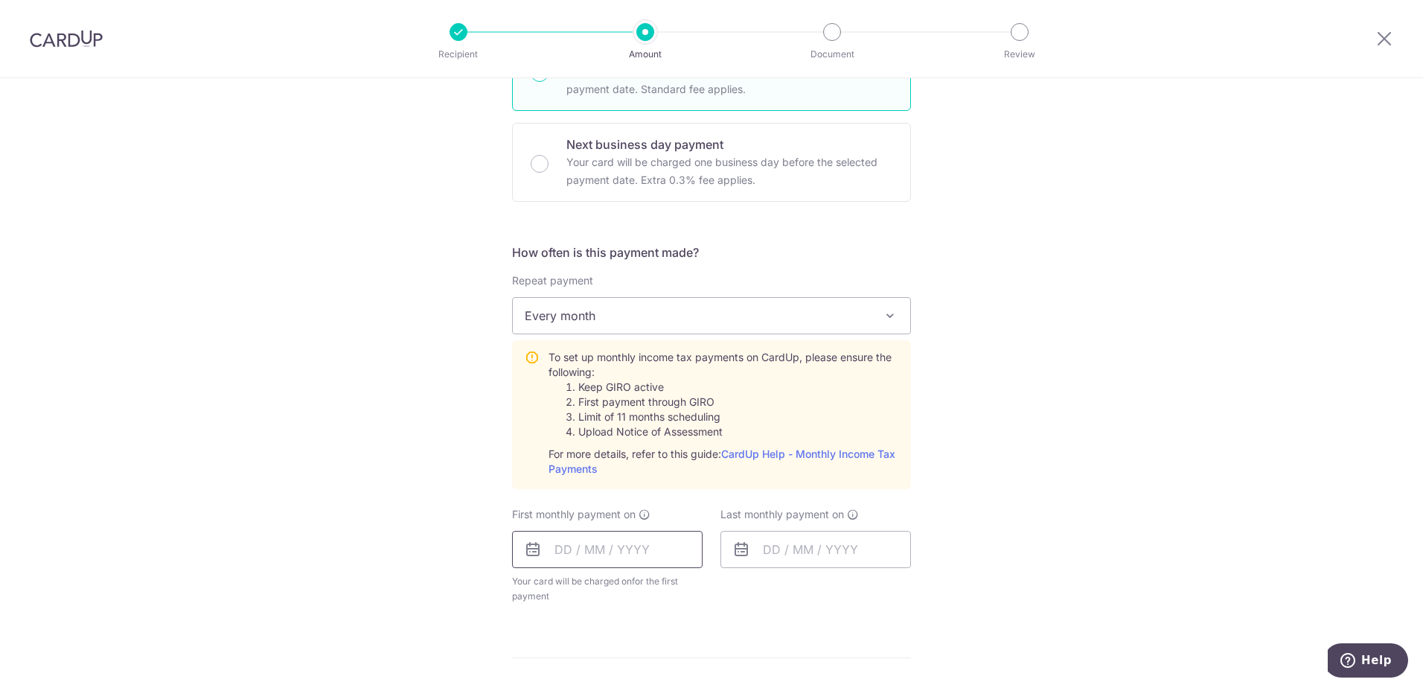
click at [583, 550] on input "text" at bounding box center [607, 549] width 191 height 37
drag, startPoint x: 1140, startPoint y: 473, endPoint x: 887, endPoint y: 474, distance: 253.0
click at [1133, 471] on div "Tell us more about your payment Enter one-time or monthly payment amount SGD 67…" at bounding box center [711, 408] width 1423 height 1552
